Goal: Information Seeking & Learning: Stay updated

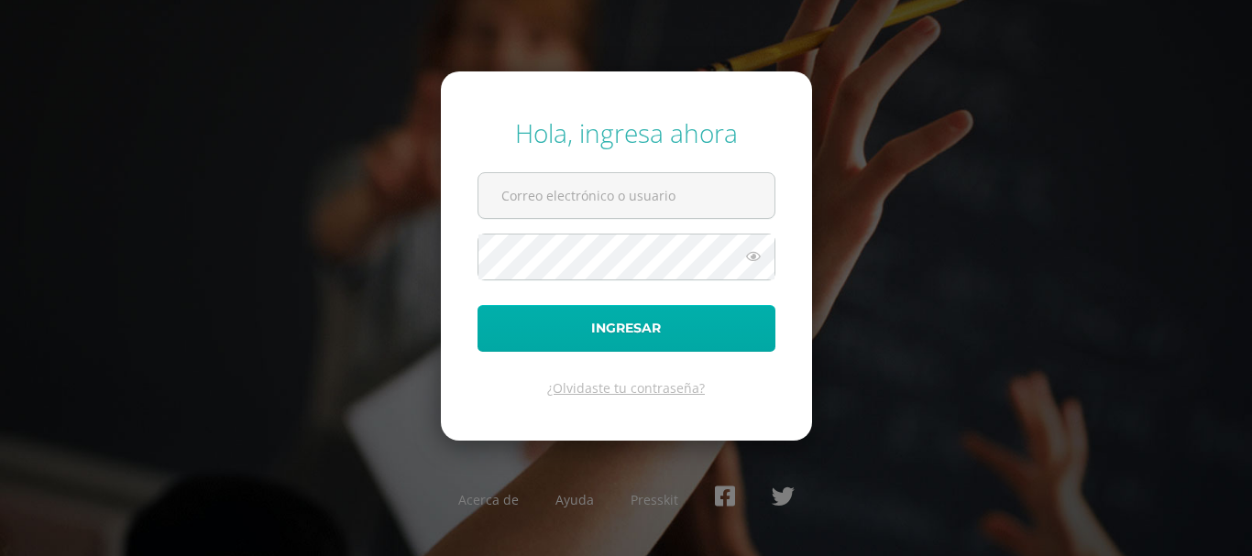
type input "[EMAIL_ADDRESS][DOMAIN_NAME]"
click at [514, 323] on button "Ingresar" at bounding box center [627, 328] width 298 height 47
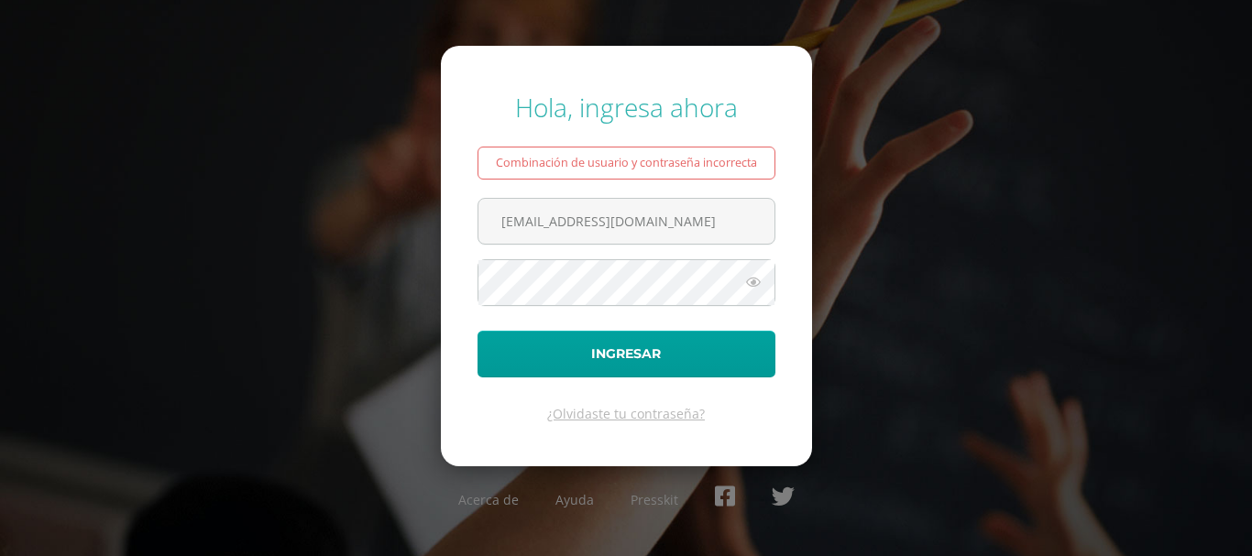
click at [753, 275] on icon at bounding box center [754, 282] width 24 height 22
click at [478, 331] on button "Ingresar" at bounding box center [627, 354] width 298 height 47
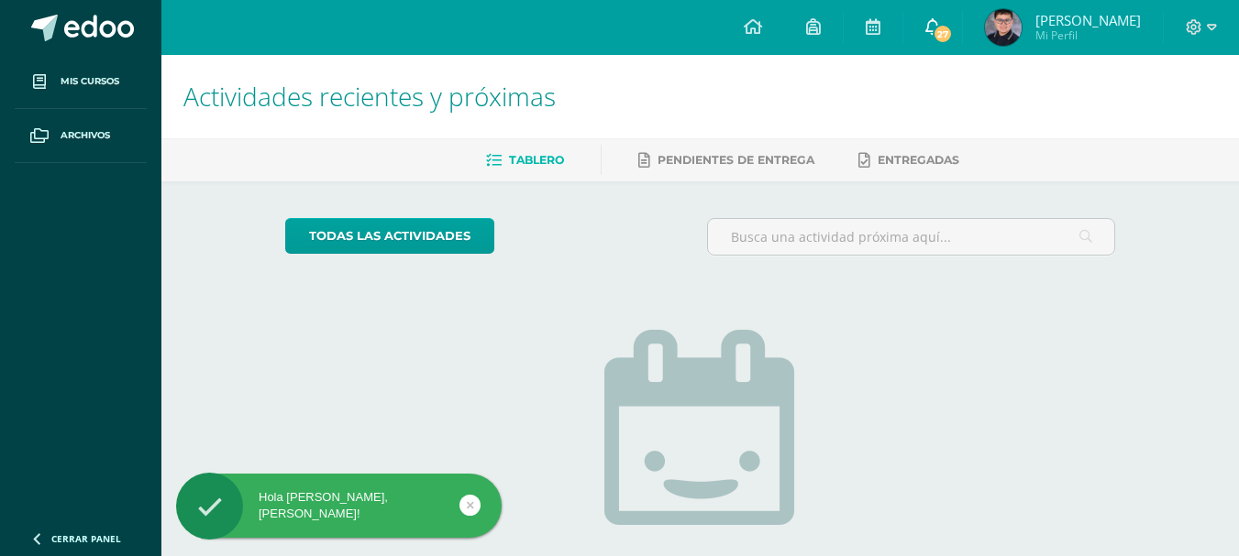
click at [952, 36] on span "27" at bounding box center [942, 34] width 20 height 20
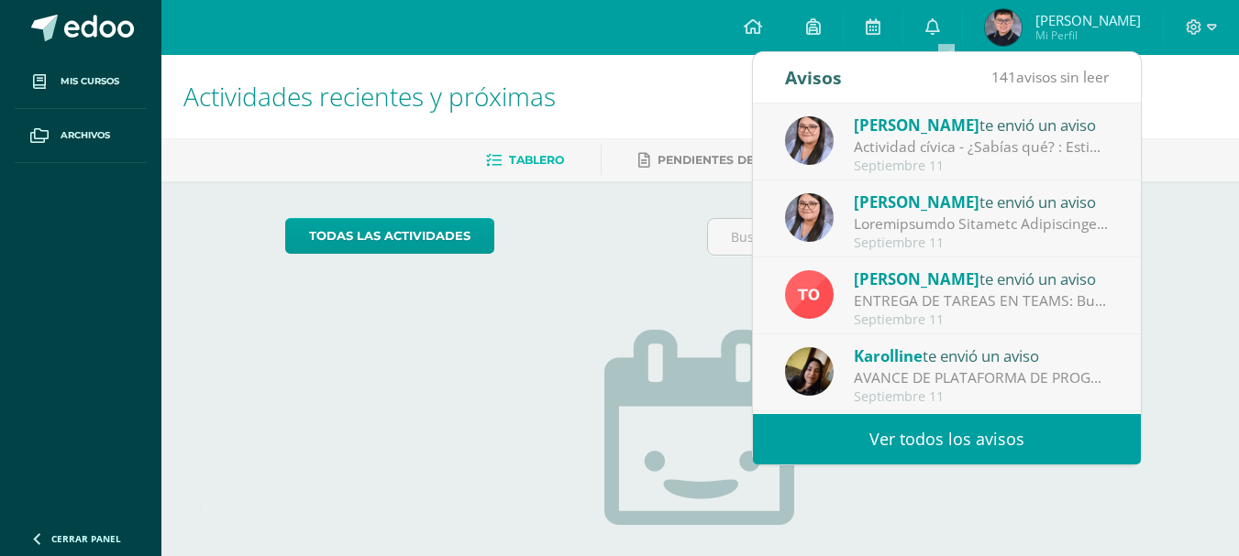
click at [1000, 140] on div "Actividad cívica - ¿Sabías qué? : Estimados jóvenes reciban un cordial saludo, …" at bounding box center [980, 147] width 255 height 21
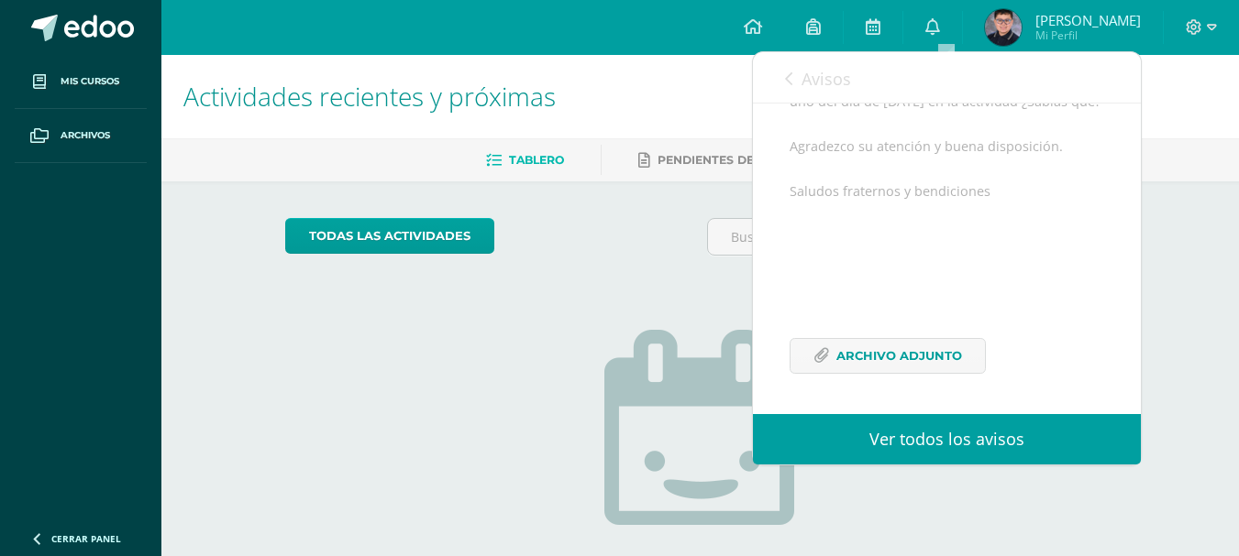
scroll to position [351, 0]
click at [950, 350] on span "Archivo Adjunto" at bounding box center [899, 356] width 126 height 34
click at [835, 69] on span "Avisos" at bounding box center [826, 79] width 50 height 22
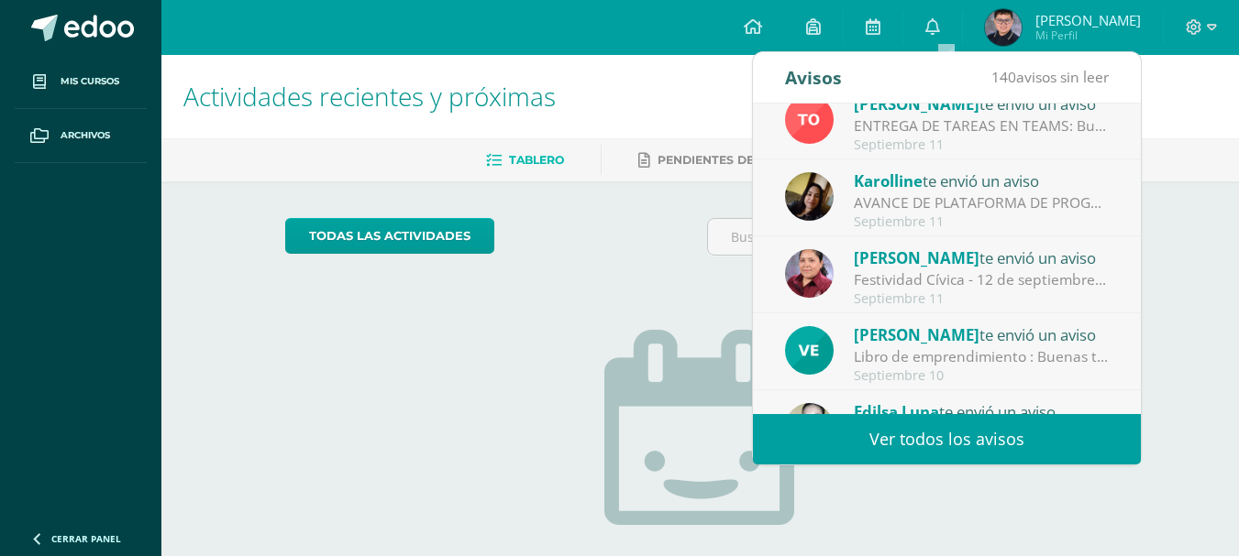
scroll to position [177, 0]
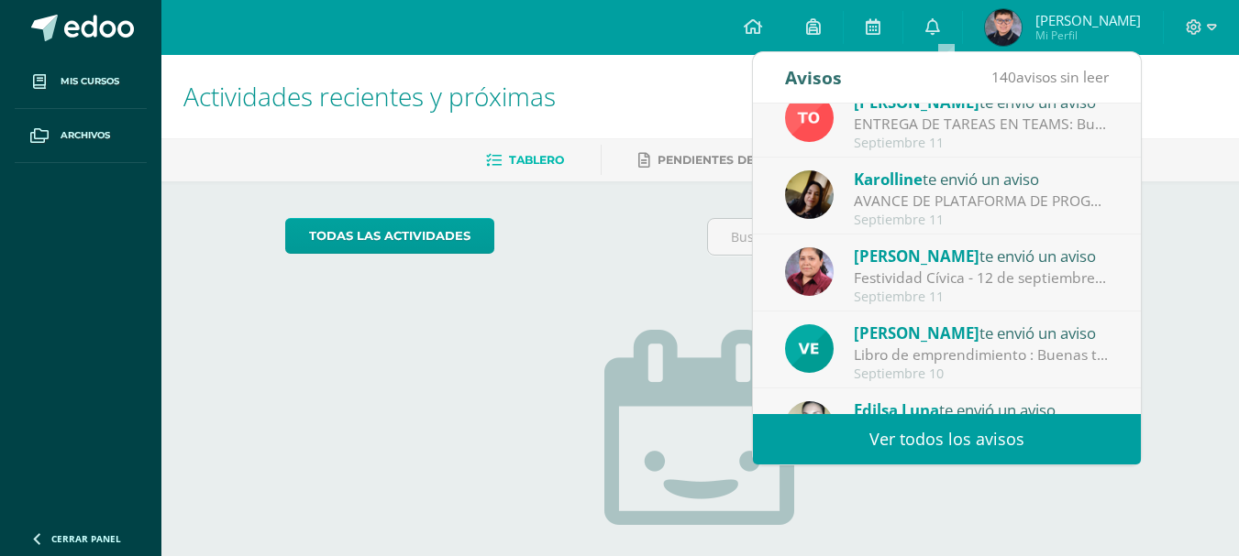
click at [1012, 287] on div "Festividad Cívica - 12 de septiembre: Buen día estimadas familias. Comparto inf…" at bounding box center [980, 278] width 255 height 21
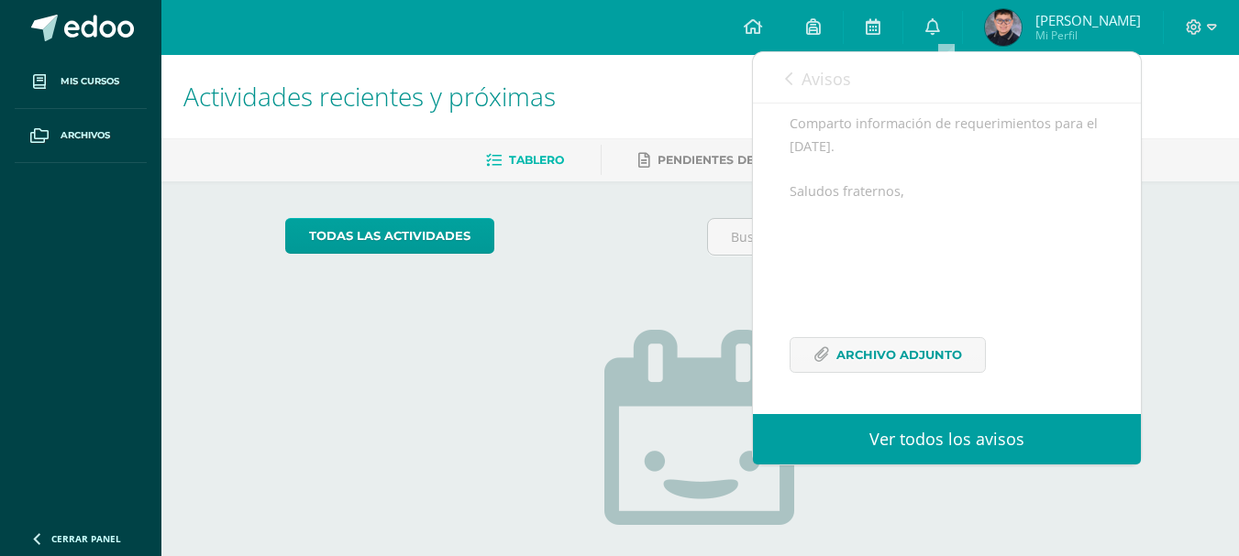
scroll to position [246, 0]
click at [895, 357] on span "Archivo Adjunto" at bounding box center [899, 355] width 126 height 34
